Goal: Navigation & Orientation: Find specific page/section

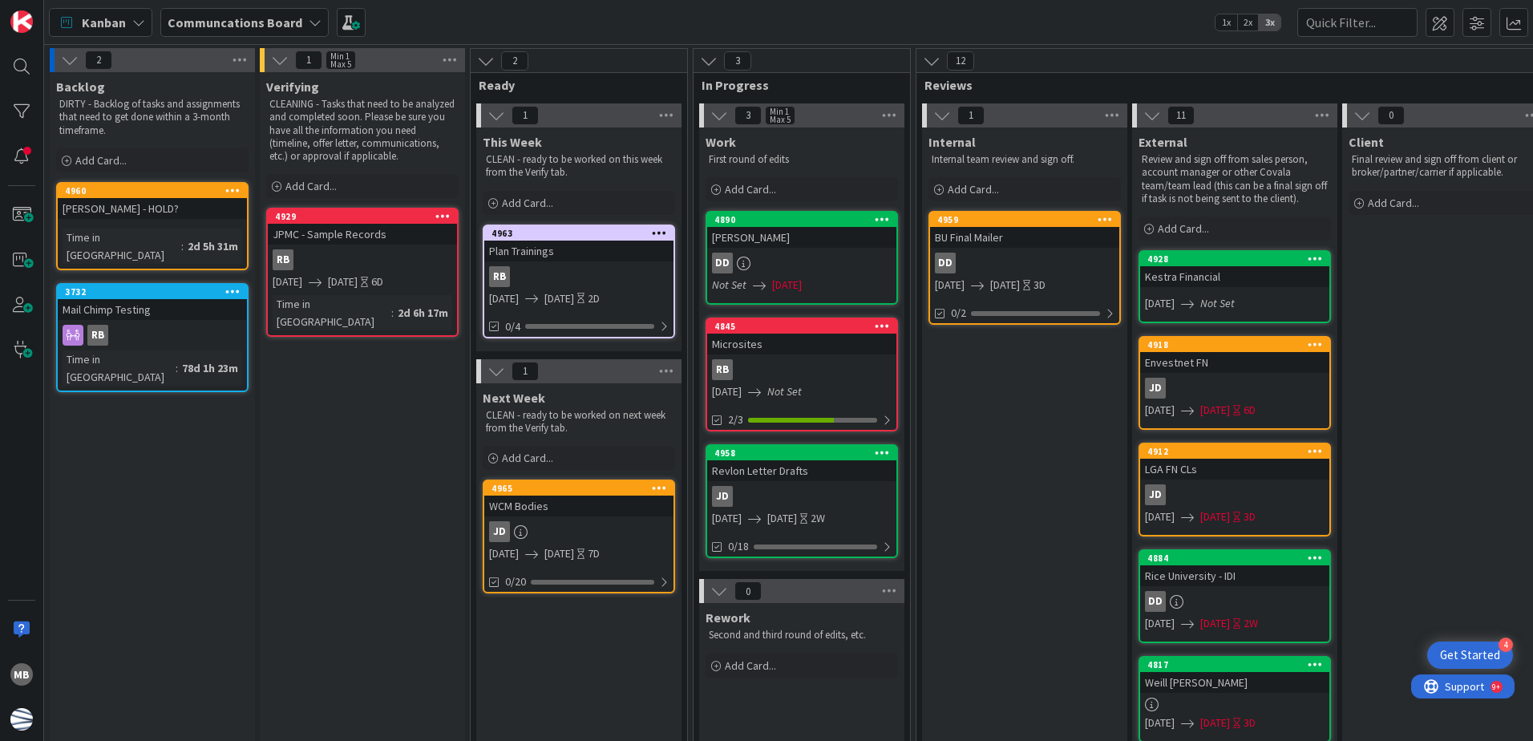
click at [828, 242] on div "[PERSON_NAME]" at bounding box center [801, 237] width 189 height 21
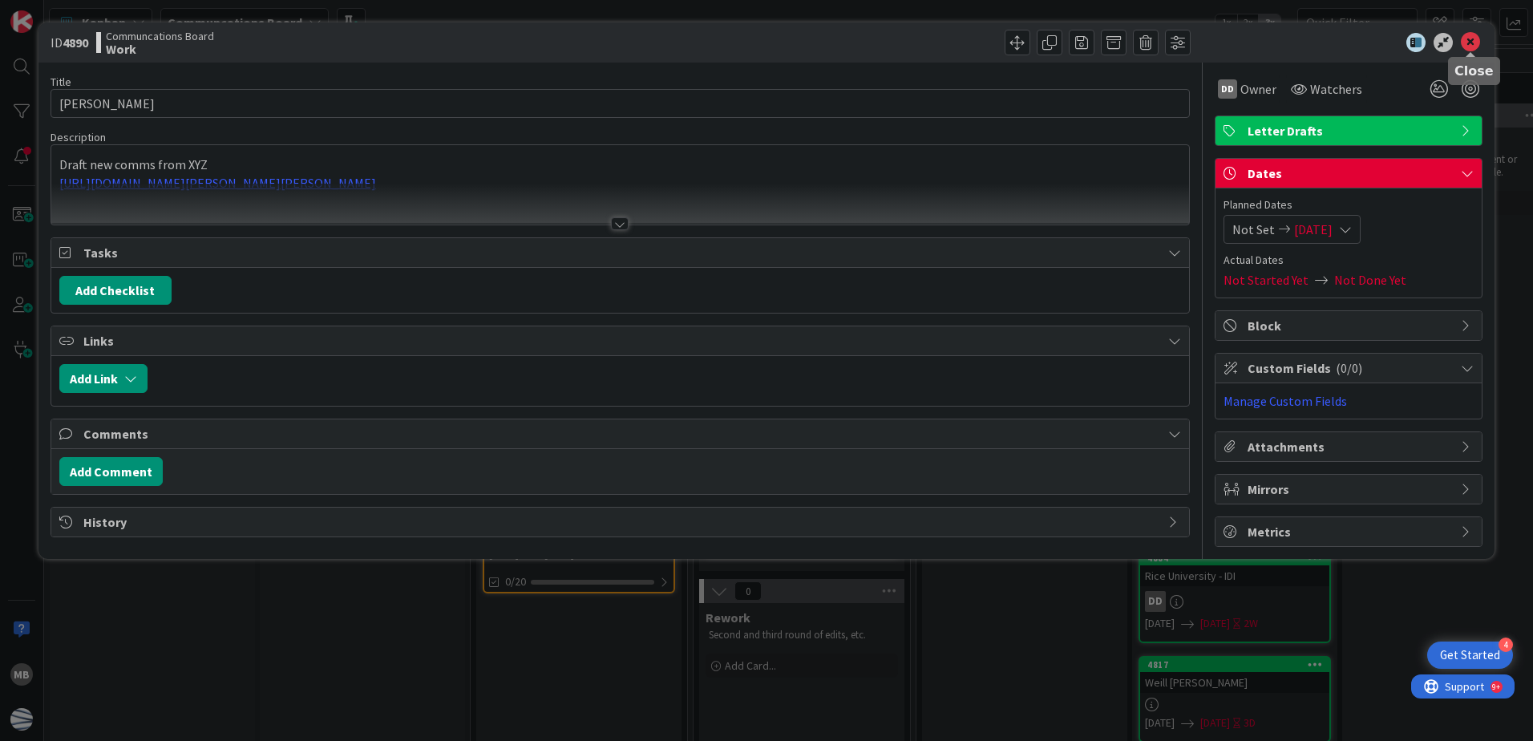
click at [1469, 39] on icon at bounding box center [1470, 42] width 19 height 19
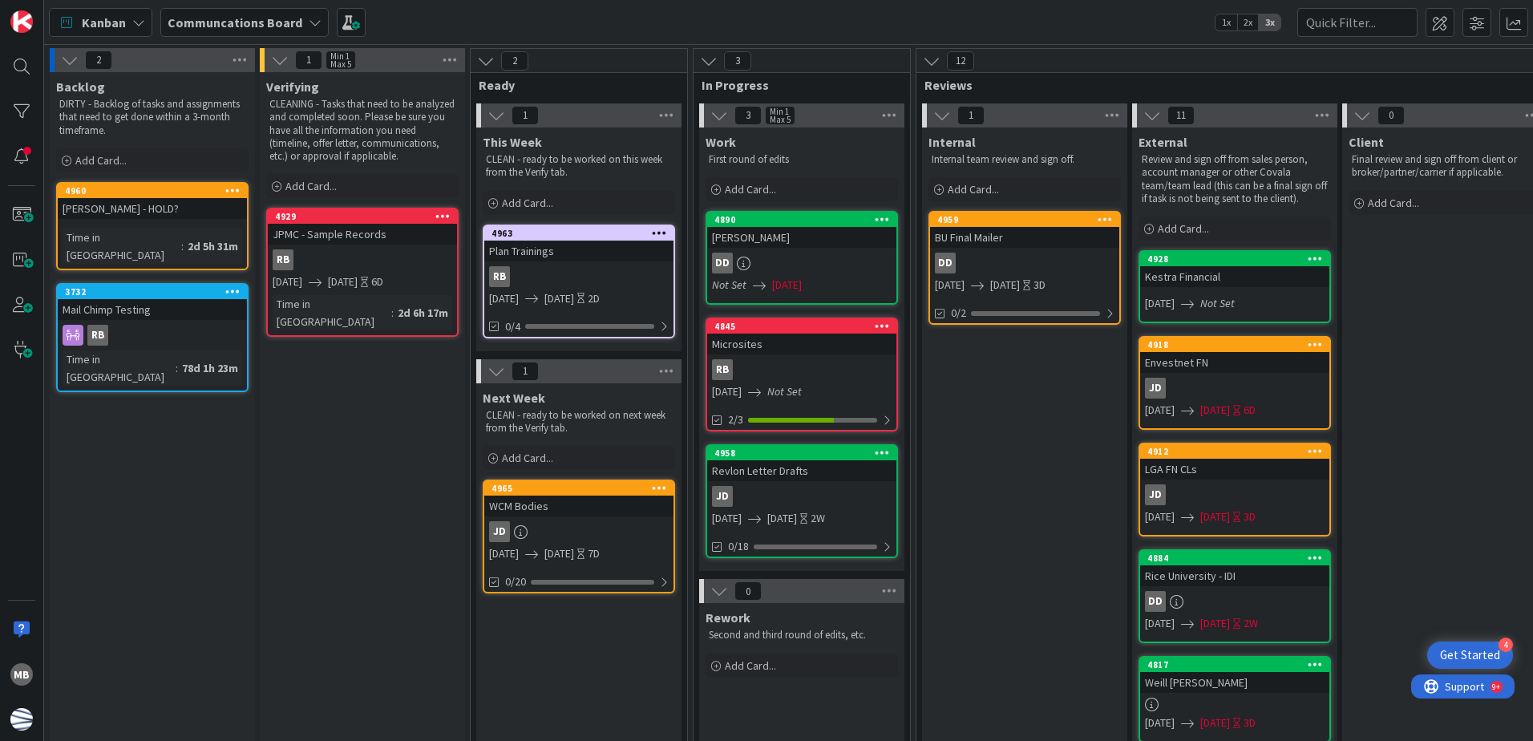
click at [827, 490] on div "JD" at bounding box center [801, 496] width 189 height 21
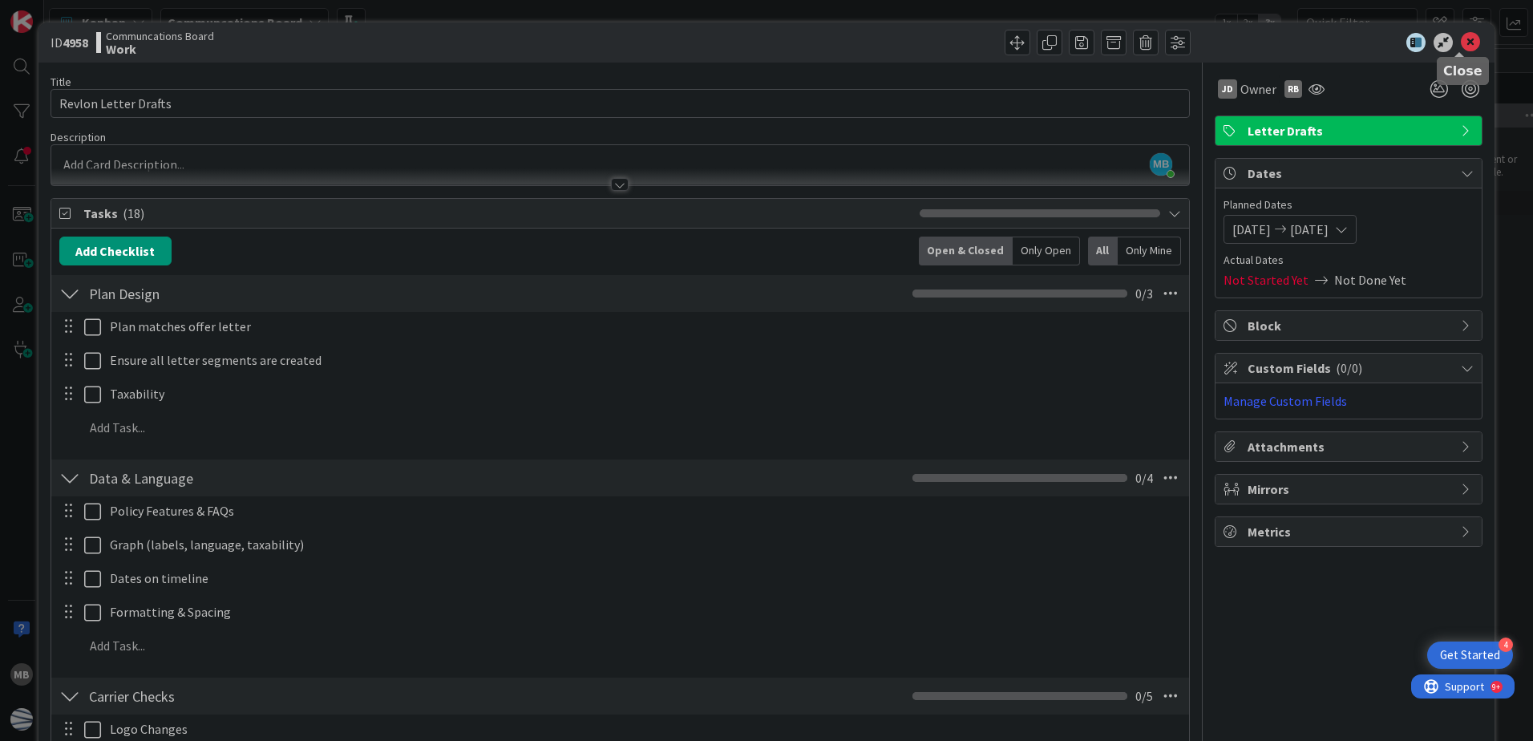
click at [1463, 45] on icon at bounding box center [1470, 42] width 19 height 19
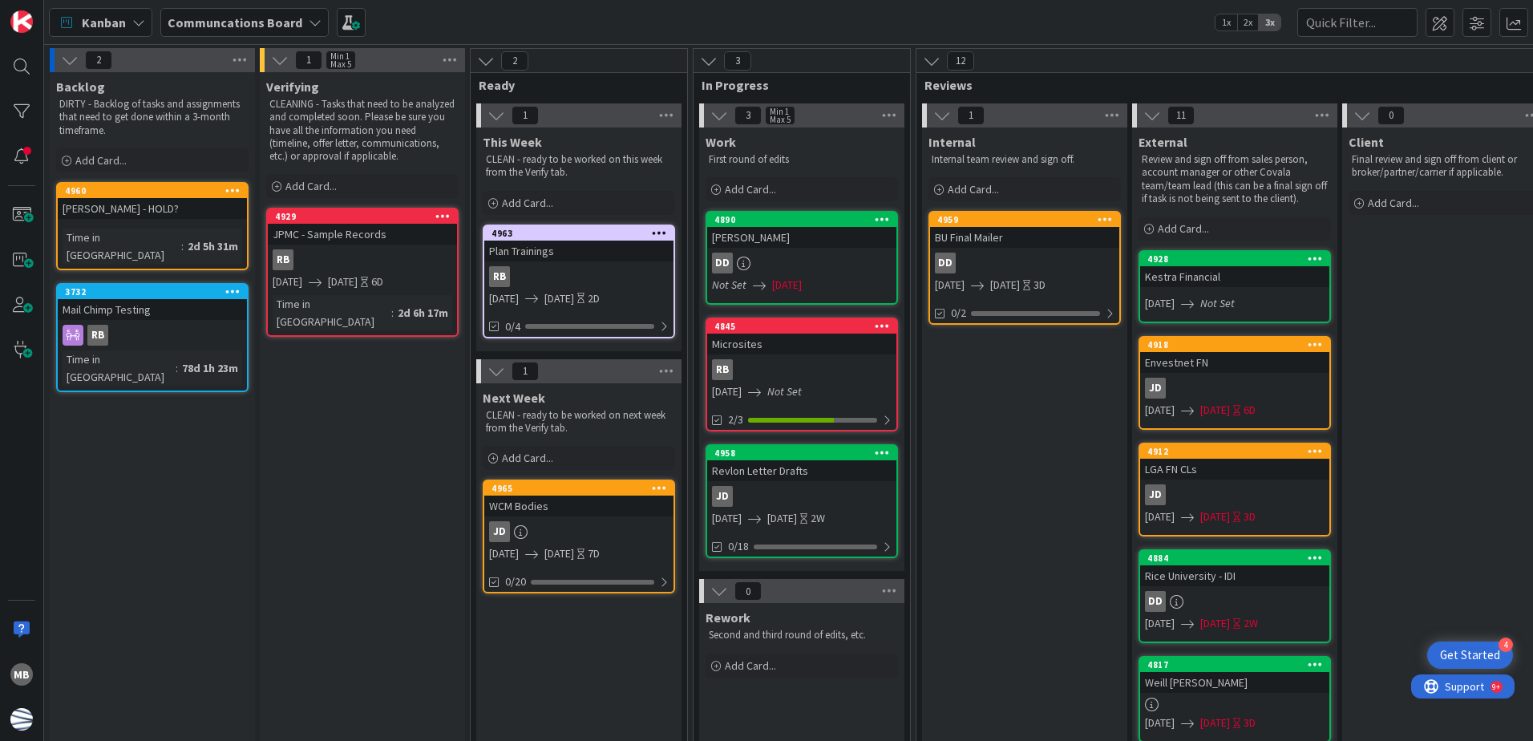
click at [838, 250] on link "[STREET_ADDRESS][PERSON_NAME] Not Set [DATE]" at bounding box center [802, 258] width 192 height 94
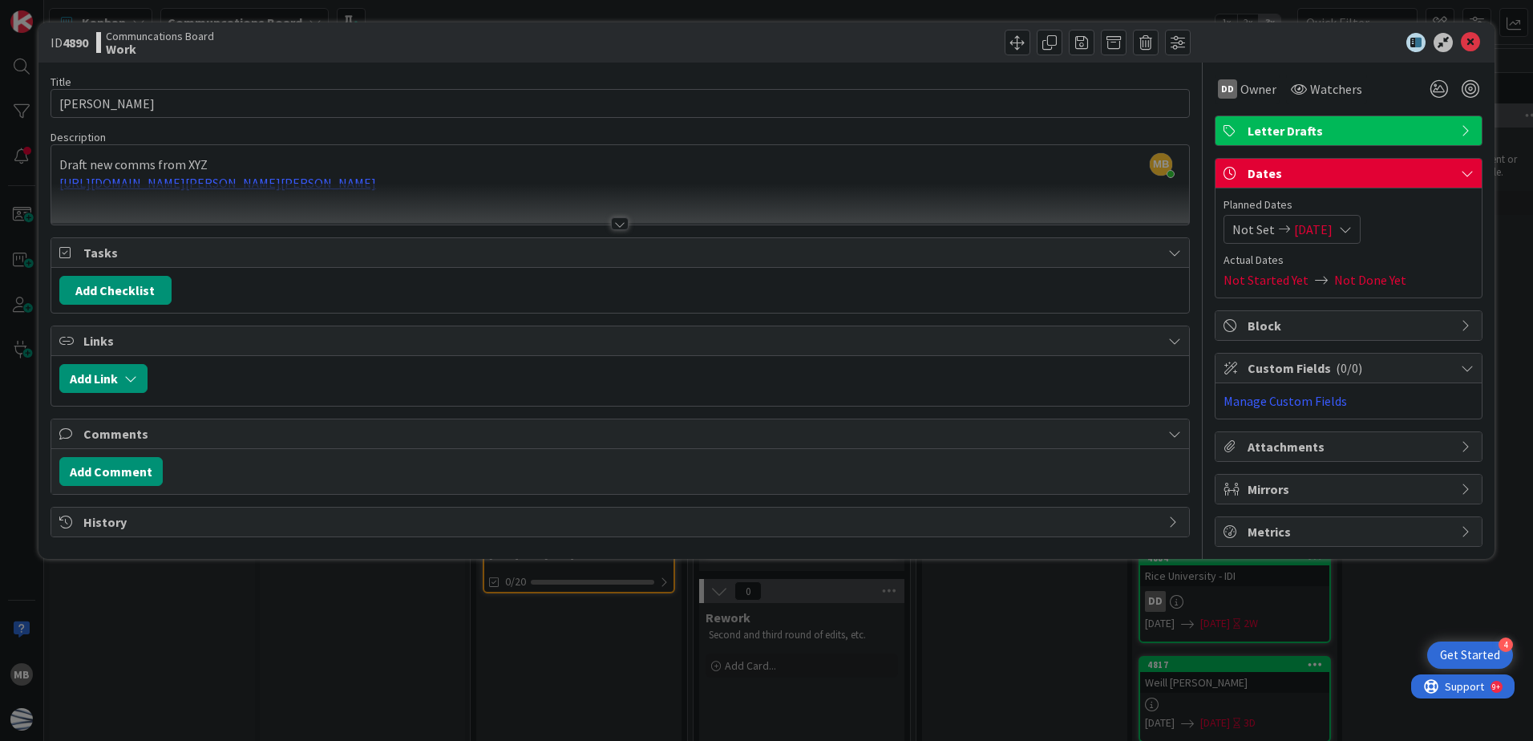
click at [622, 226] on div at bounding box center [620, 223] width 18 height 13
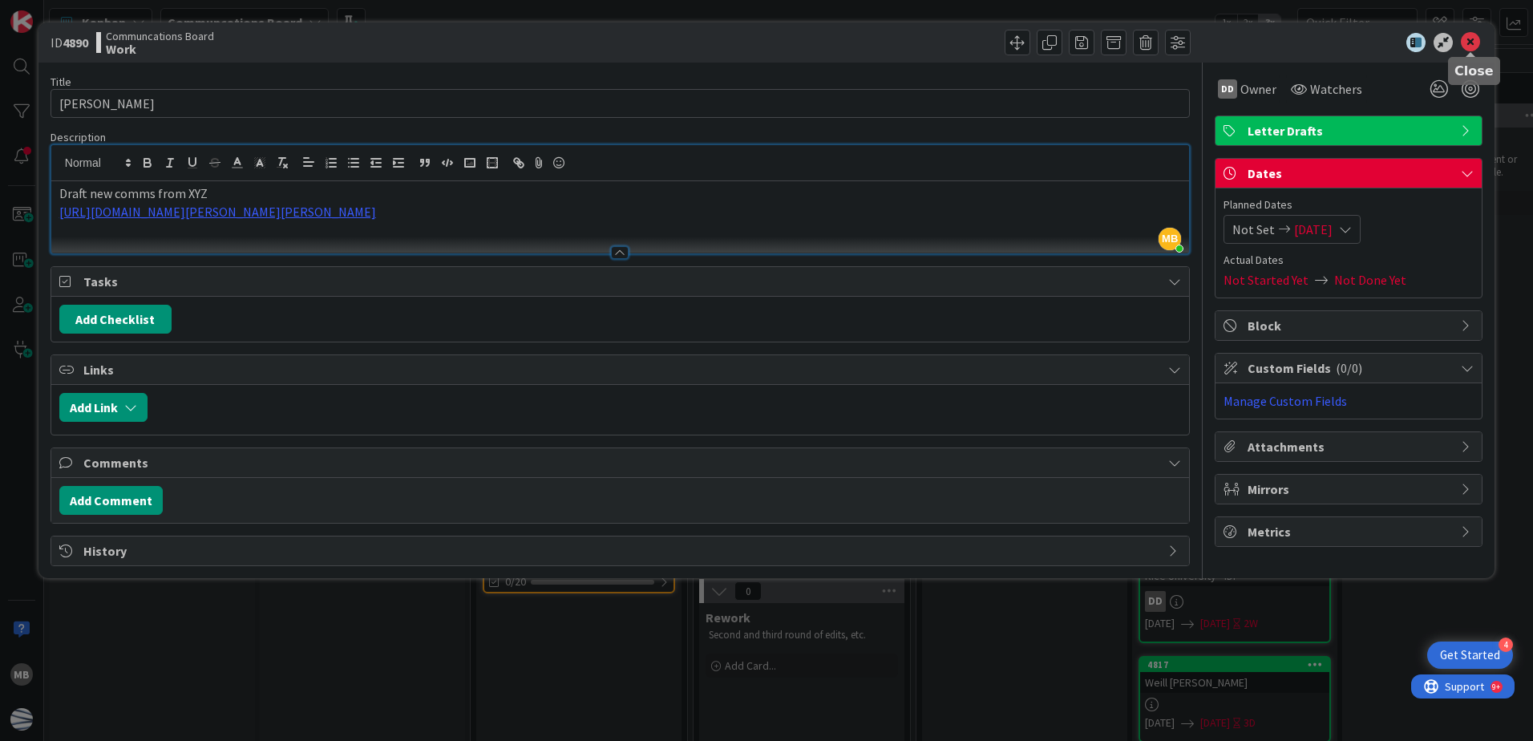
click at [1473, 43] on icon at bounding box center [1470, 42] width 19 height 19
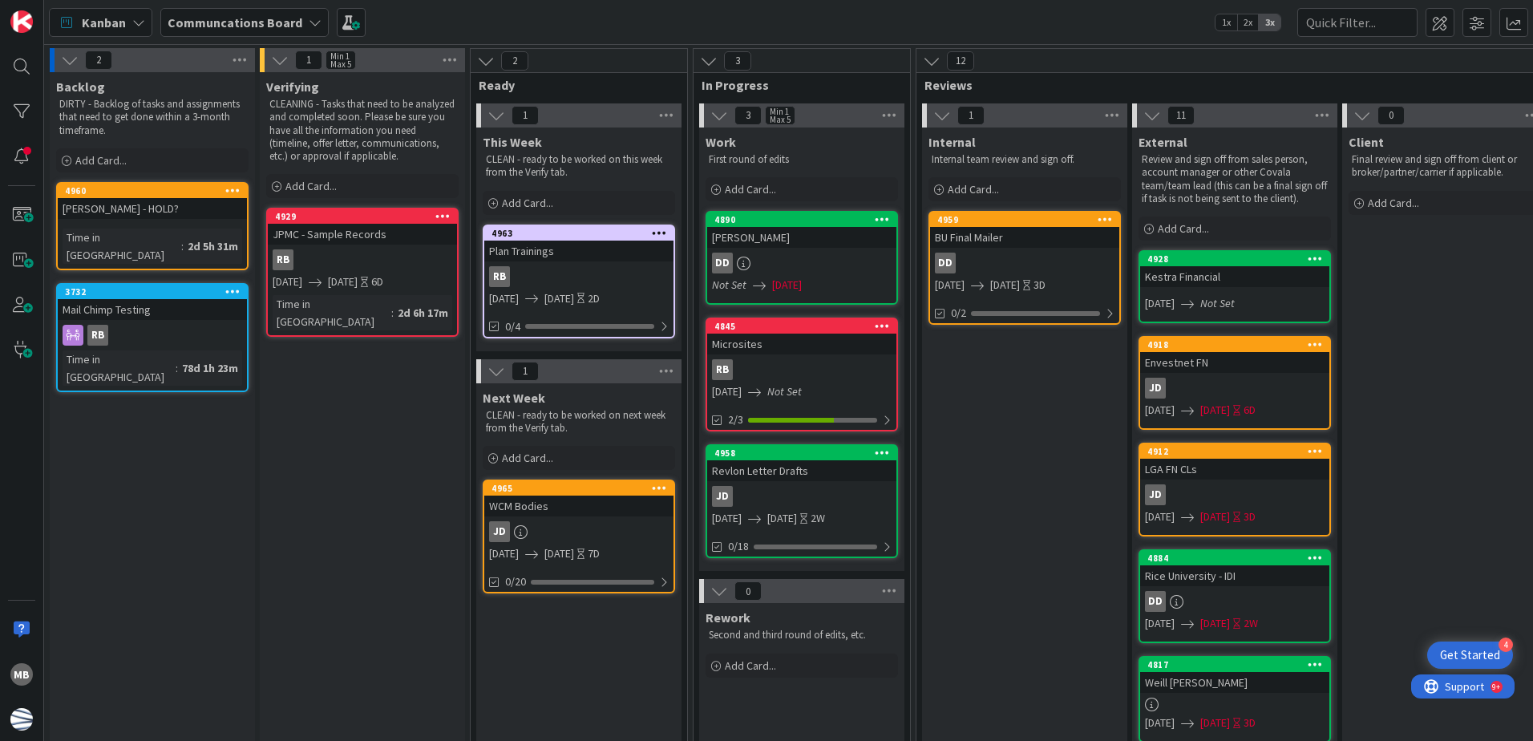
click at [826, 476] on div "Revlon Letter Drafts" at bounding box center [801, 470] width 189 height 21
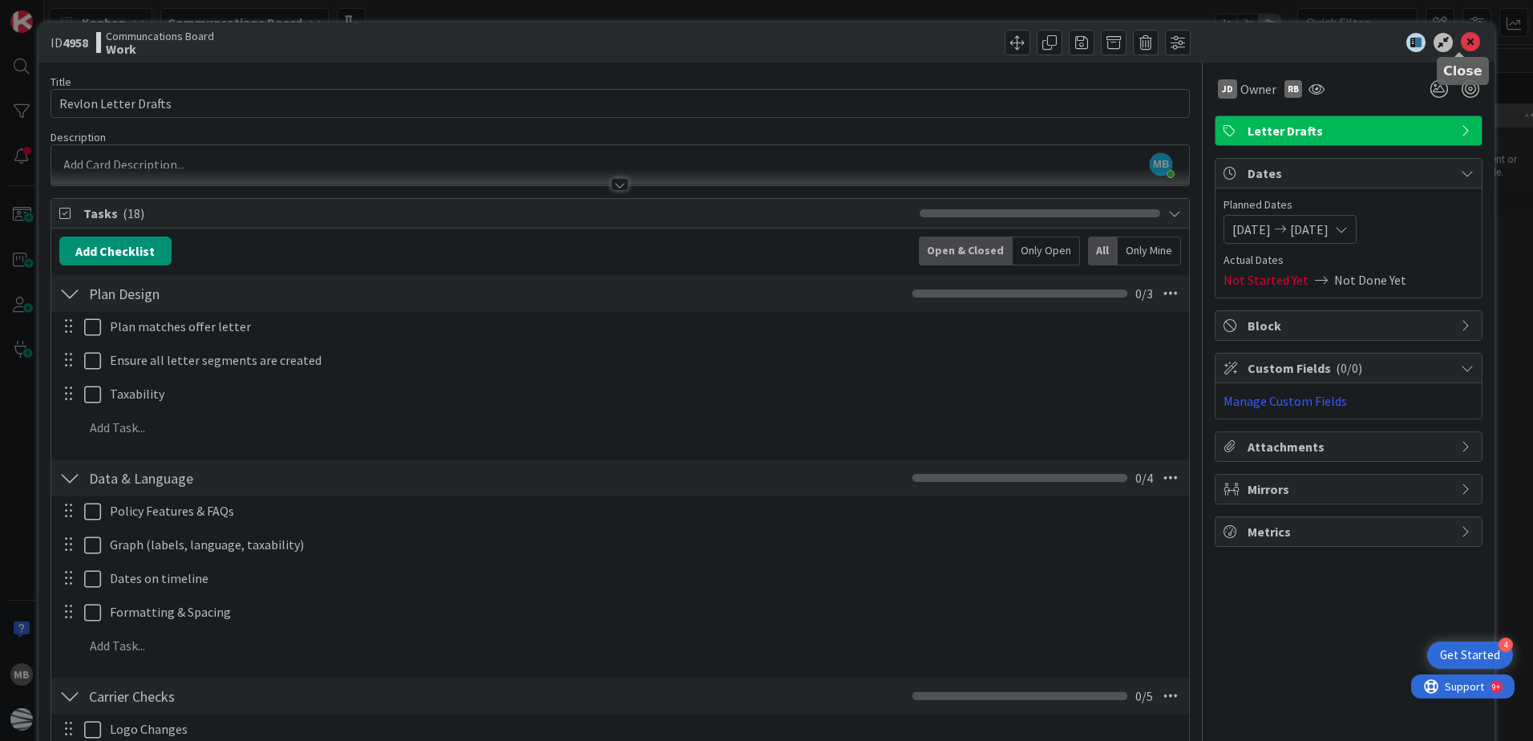
click at [1461, 47] on icon at bounding box center [1470, 42] width 19 height 19
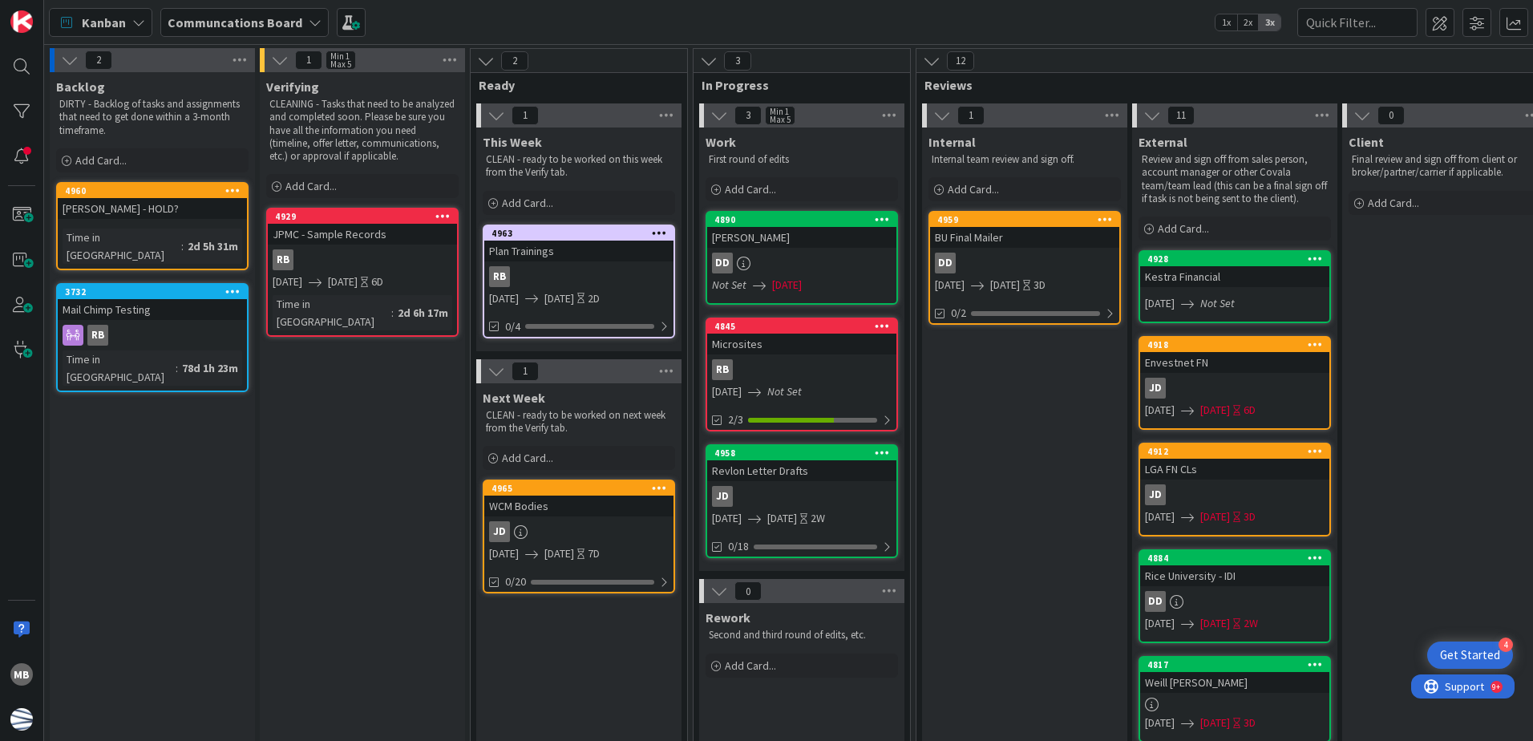
click at [585, 525] on div "JD" at bounding box center [578, 531] width 189 height 21
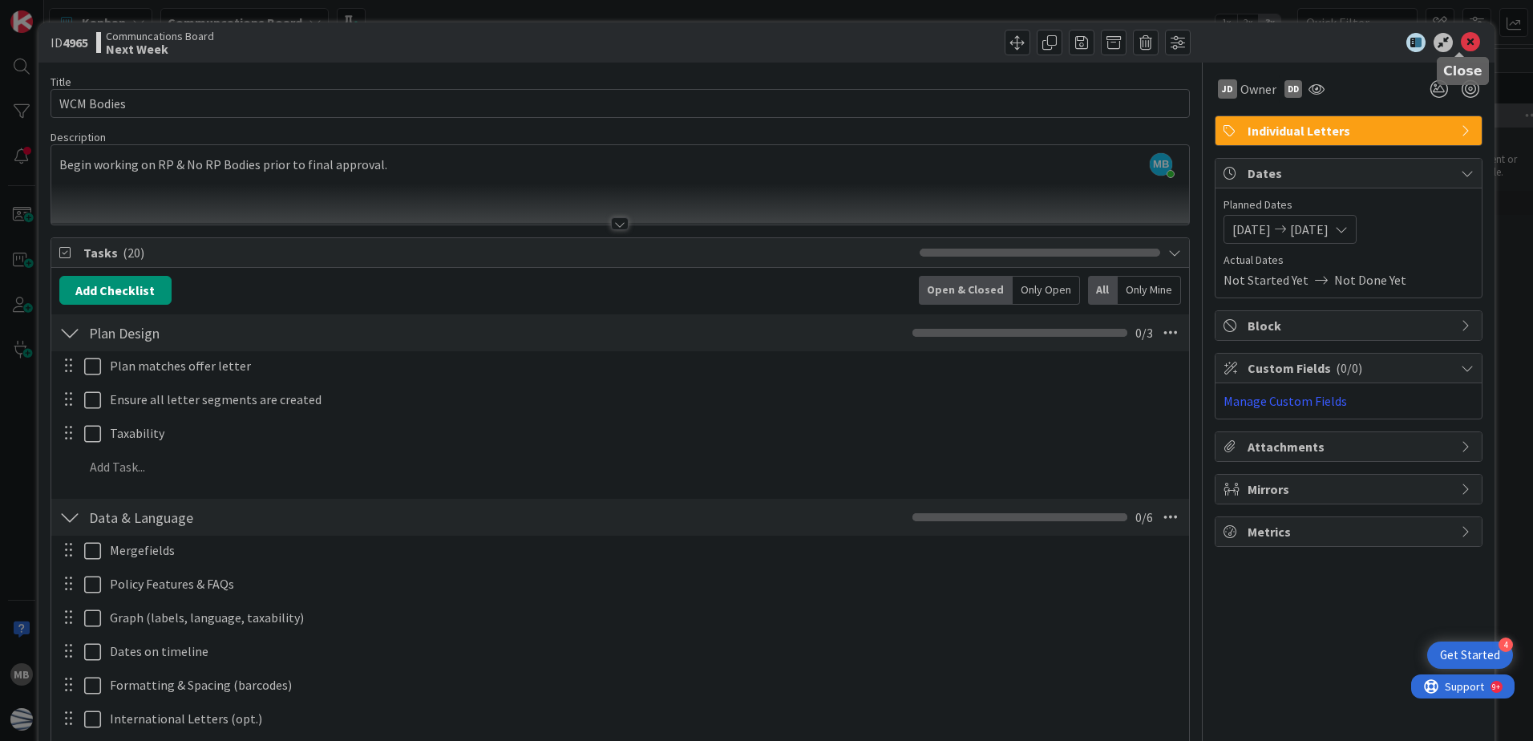
click at [1461, 45] on icon at bounding box center [1470, 42] width 19 height 19
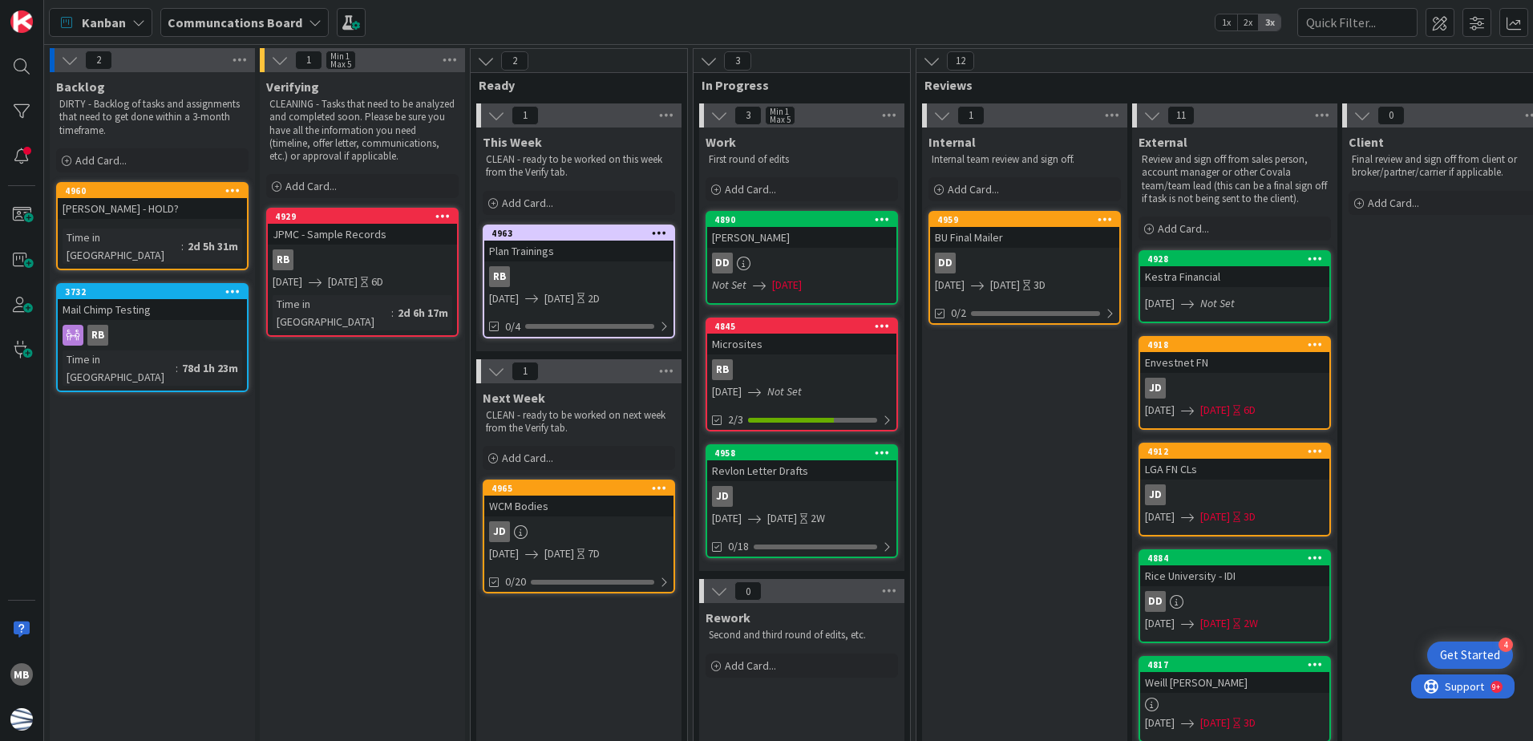
click at [1050, 426] on div "Internal Internal team review and sign off. Add Card... 4959 BU Final Mailer DD…" at bounding box center [1024, 730] width 205 height 1205
